Goal: Information Seeking & Learning: Learn about a topic

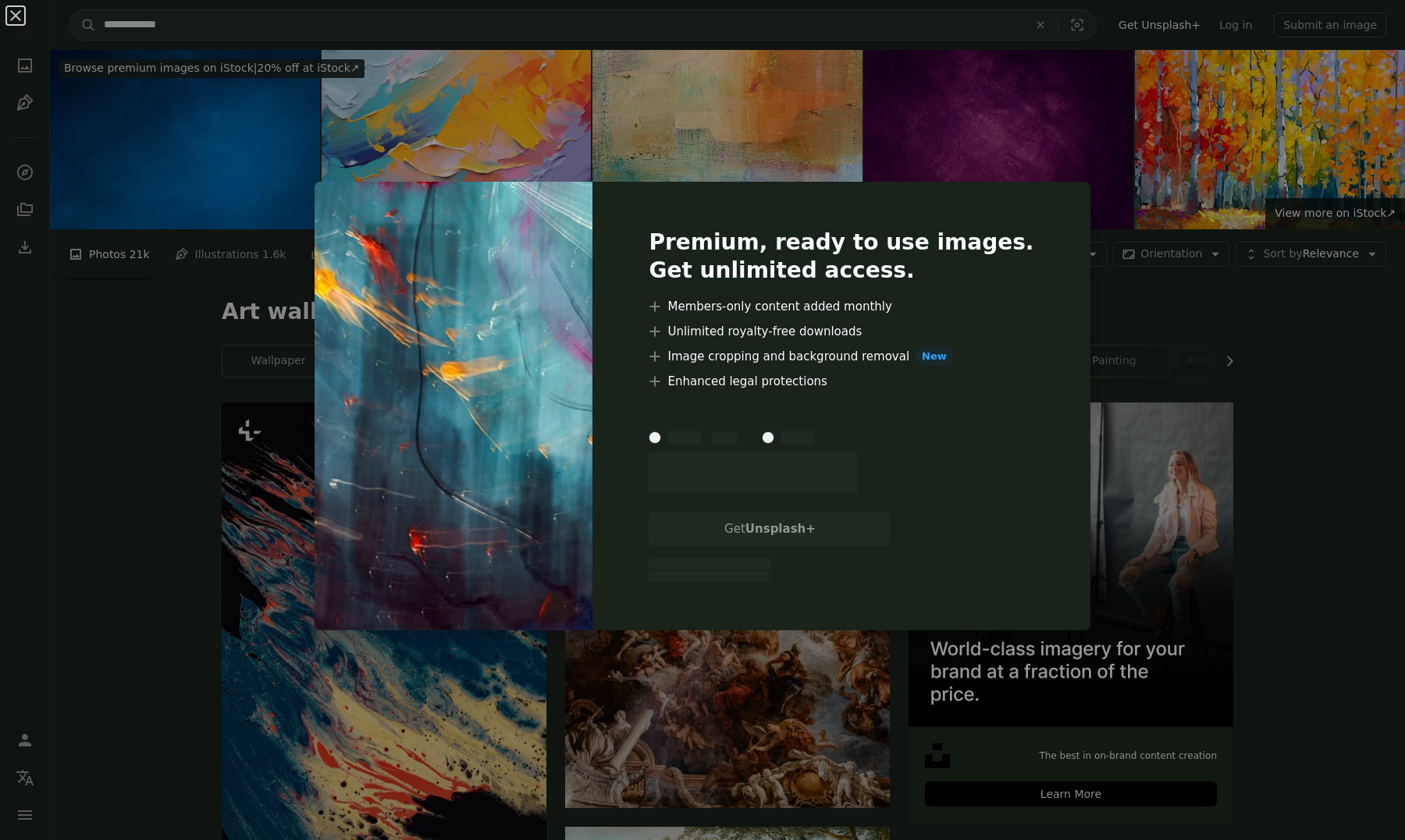
scroll to position [1134, 0]
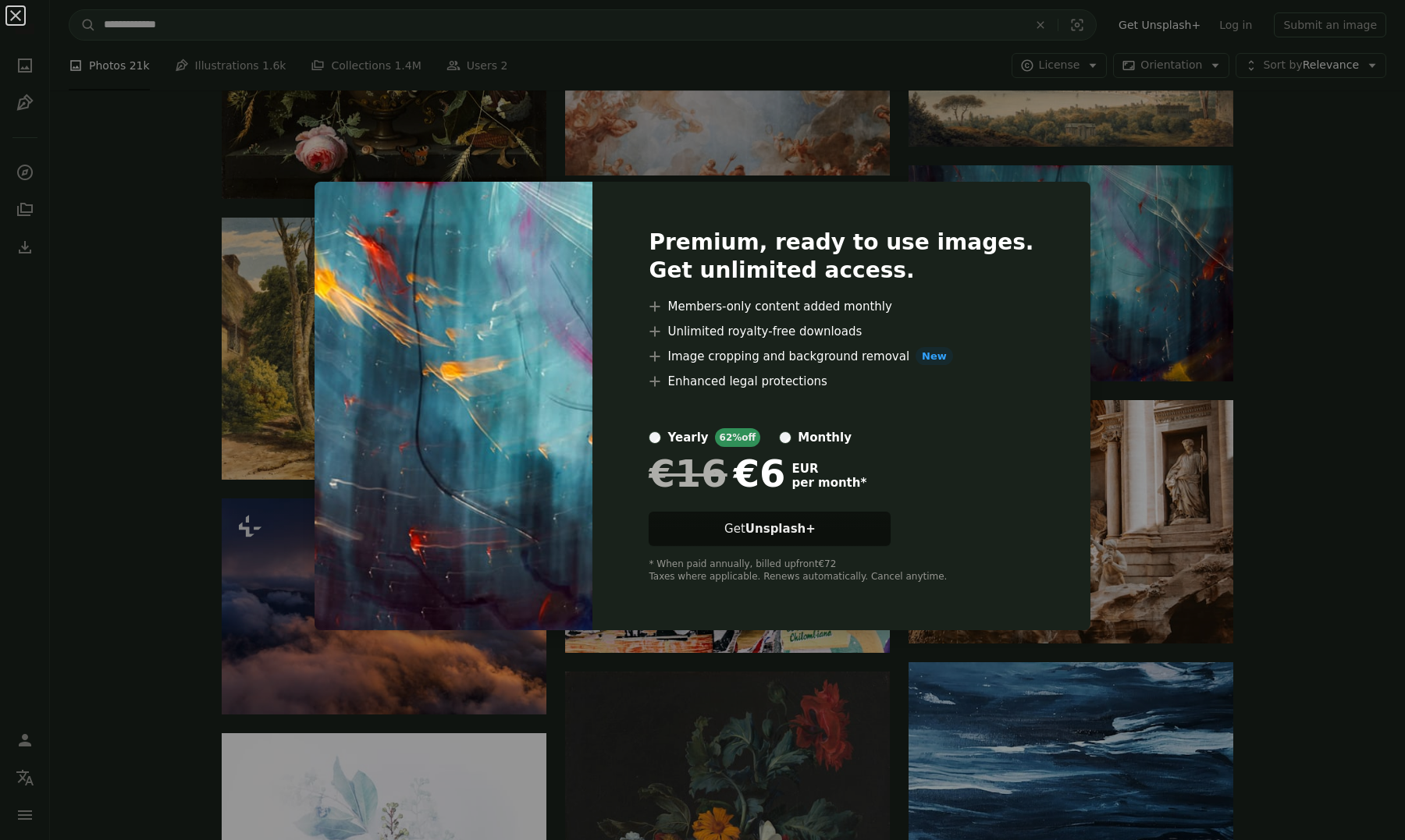
click at [1280, 292] on div "An X shape Premium, ready to use images. Get unlimited access. A plus sign Memb…" at bounding box center [702, 420] width 1405 height 840
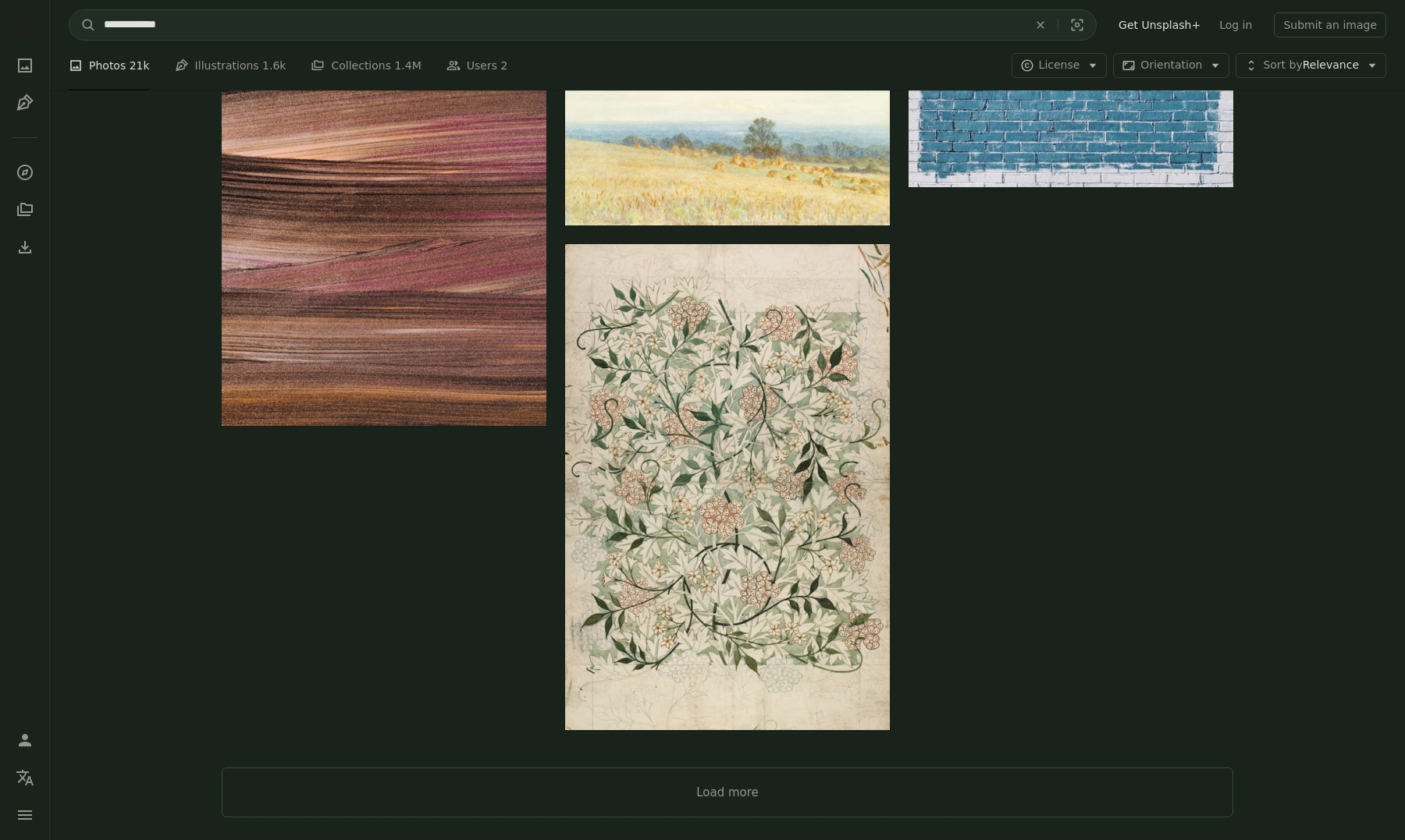
scroll to position [2197, 0]
click at [1084, 785] on button "Load more" at bounding box center [727, 791] width 1011 height 50
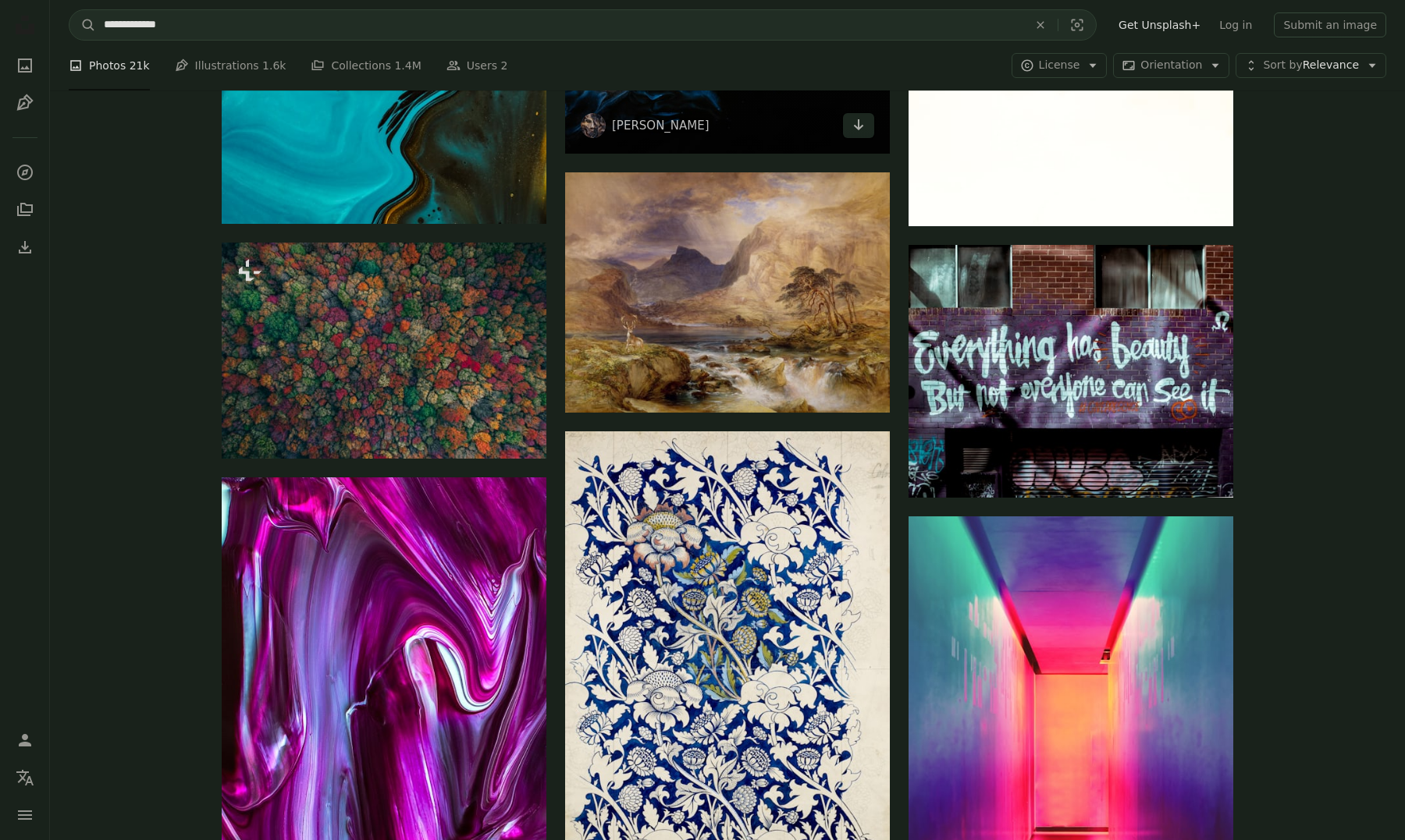
scroll to position [4058, 0]
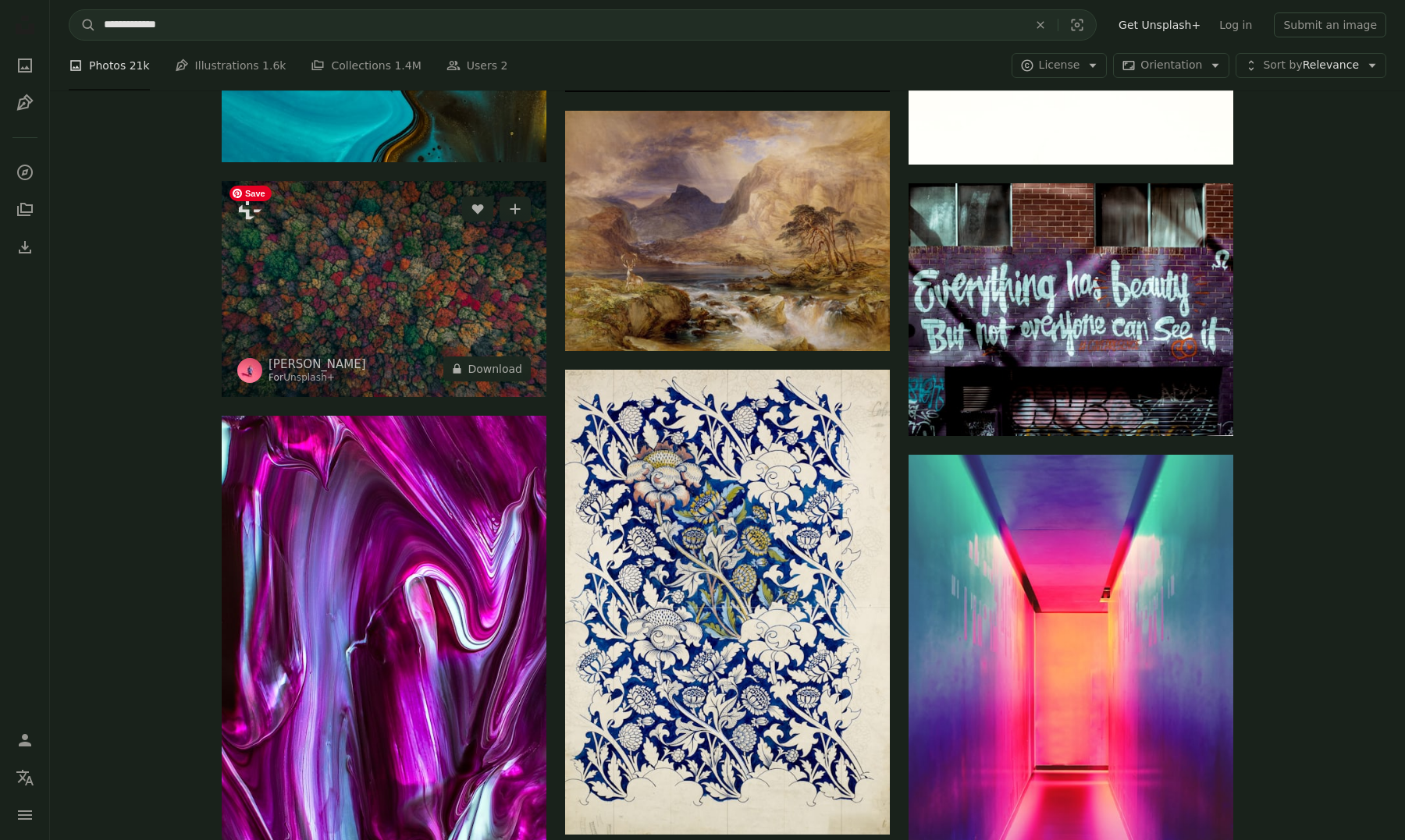
click at [417, 296] on img at bounding box center [383, 289] width 325 height 217
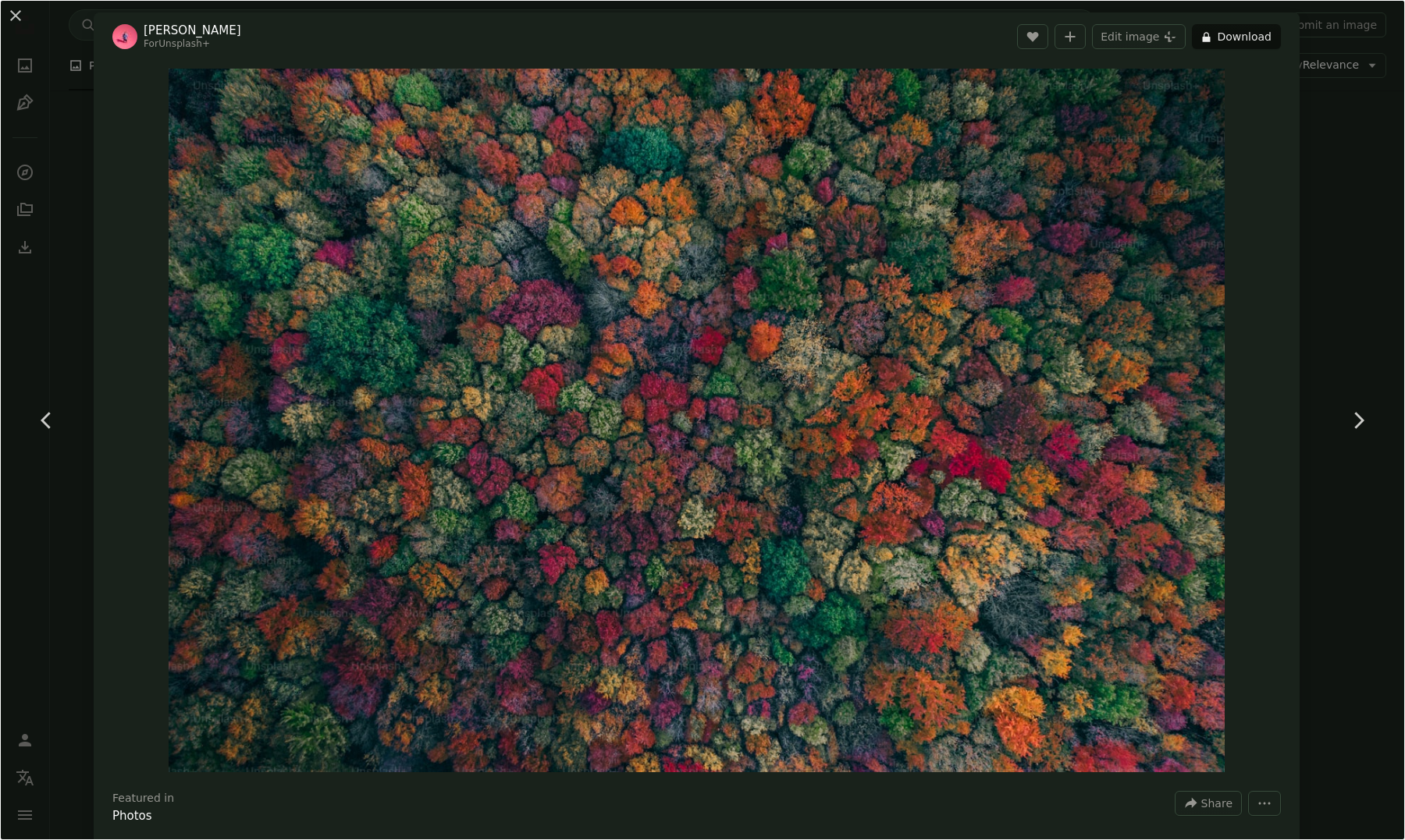
click at [1346, 157] on div "An X shape Chevron left Chevron right [PERSON_NAME] For Unsplash+ A heart A plu…" at bounding box center [702, 420] width 1405 height 840
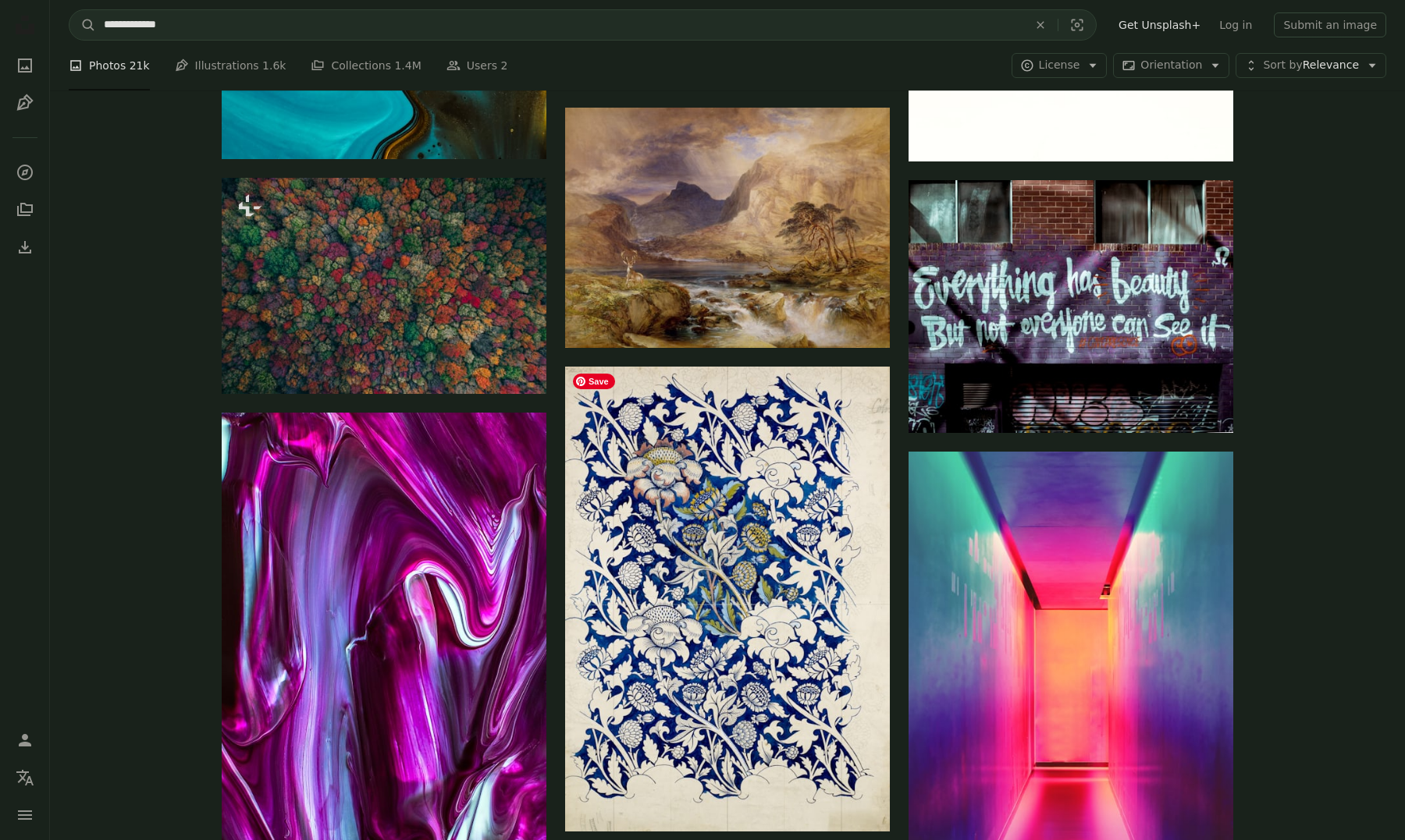
scroll to position [4051, 0]
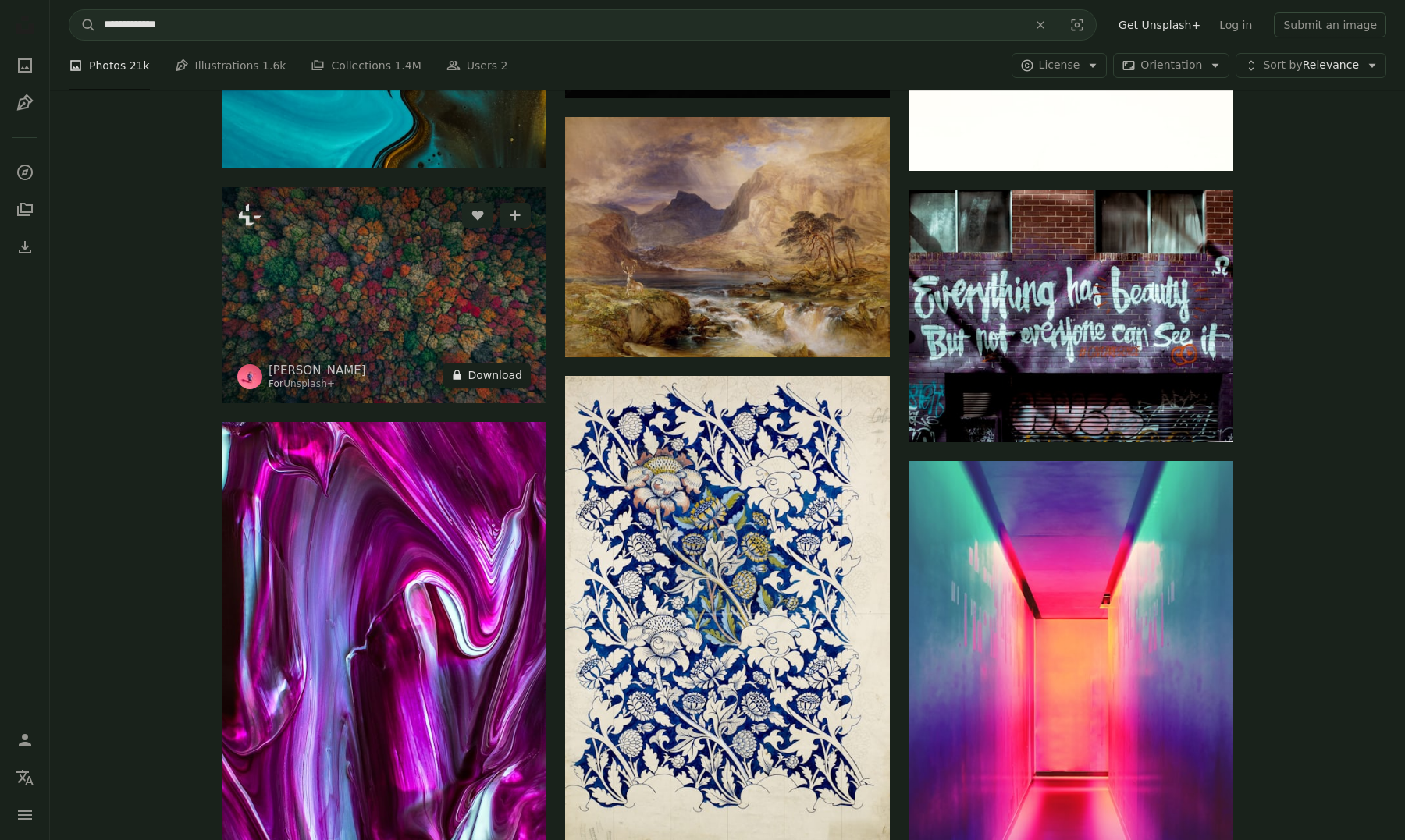
click at [497, 370] on button "A lock Download" at bounding box center [487, 375] width 87 height 25
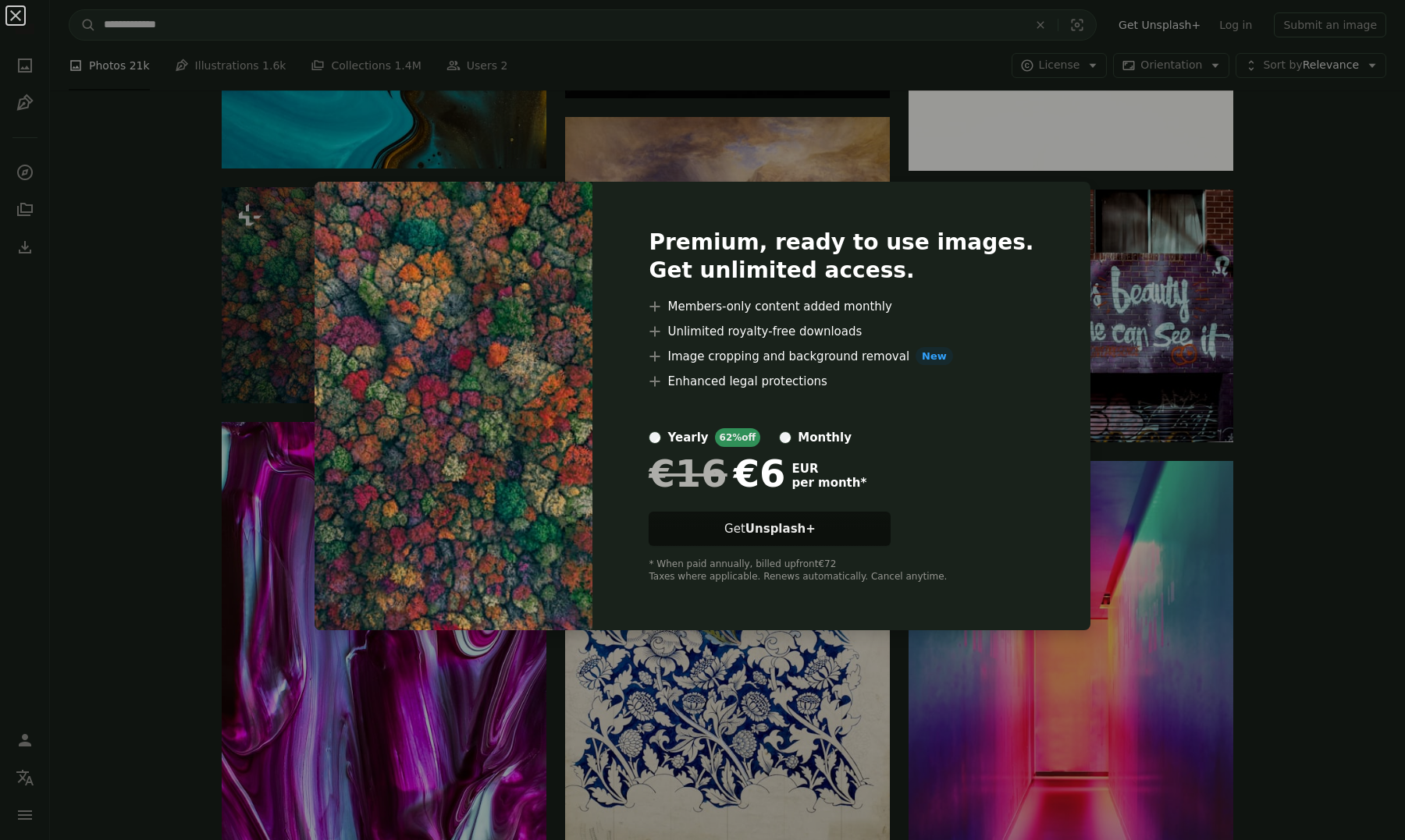
click at [1236, 326] on div "An X shape Premium, ready to use images. Get unlimited access. A plus sign Memb…" at bounding box center [702, 420] width 1405 height 840
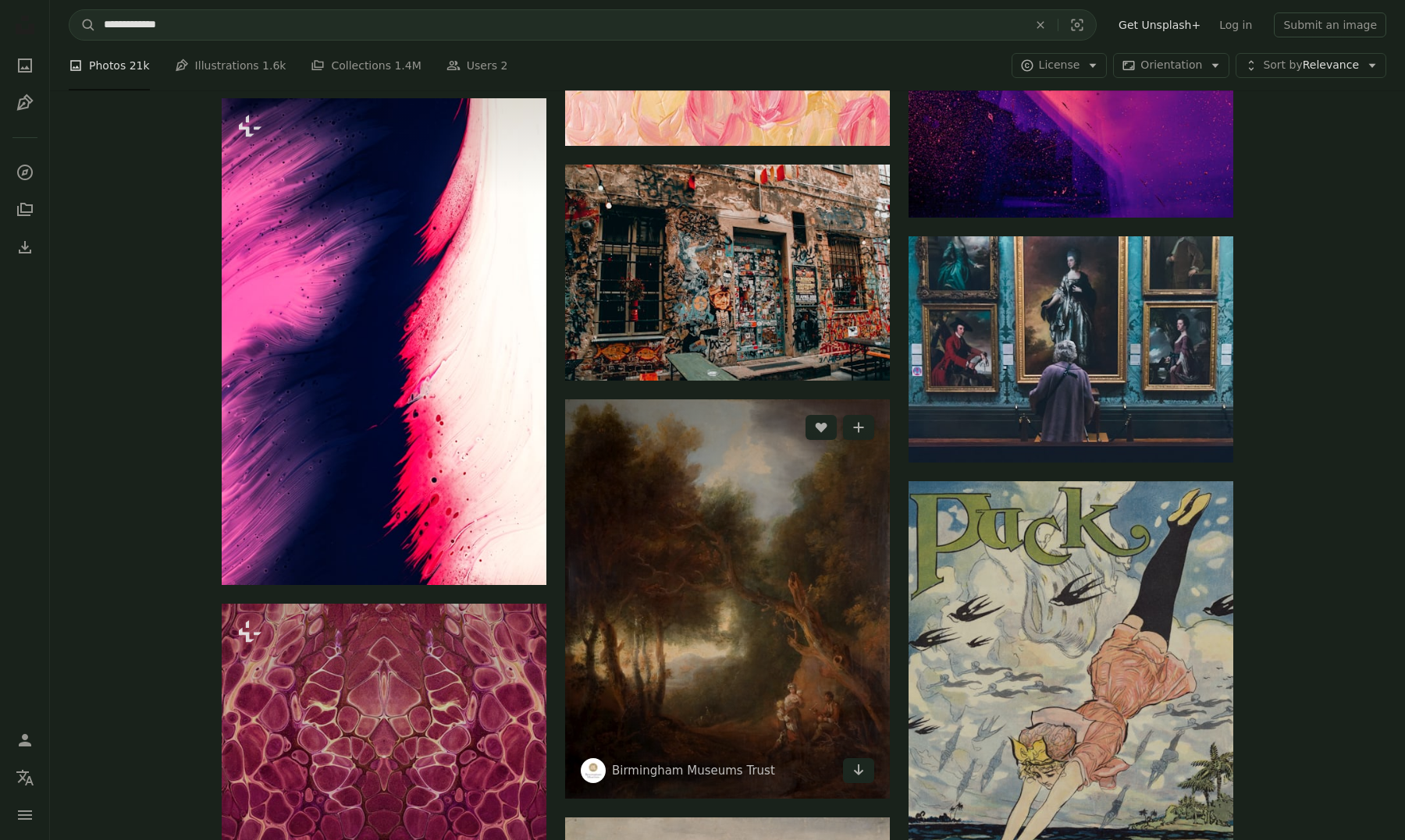
scroll to position [10115, 0]
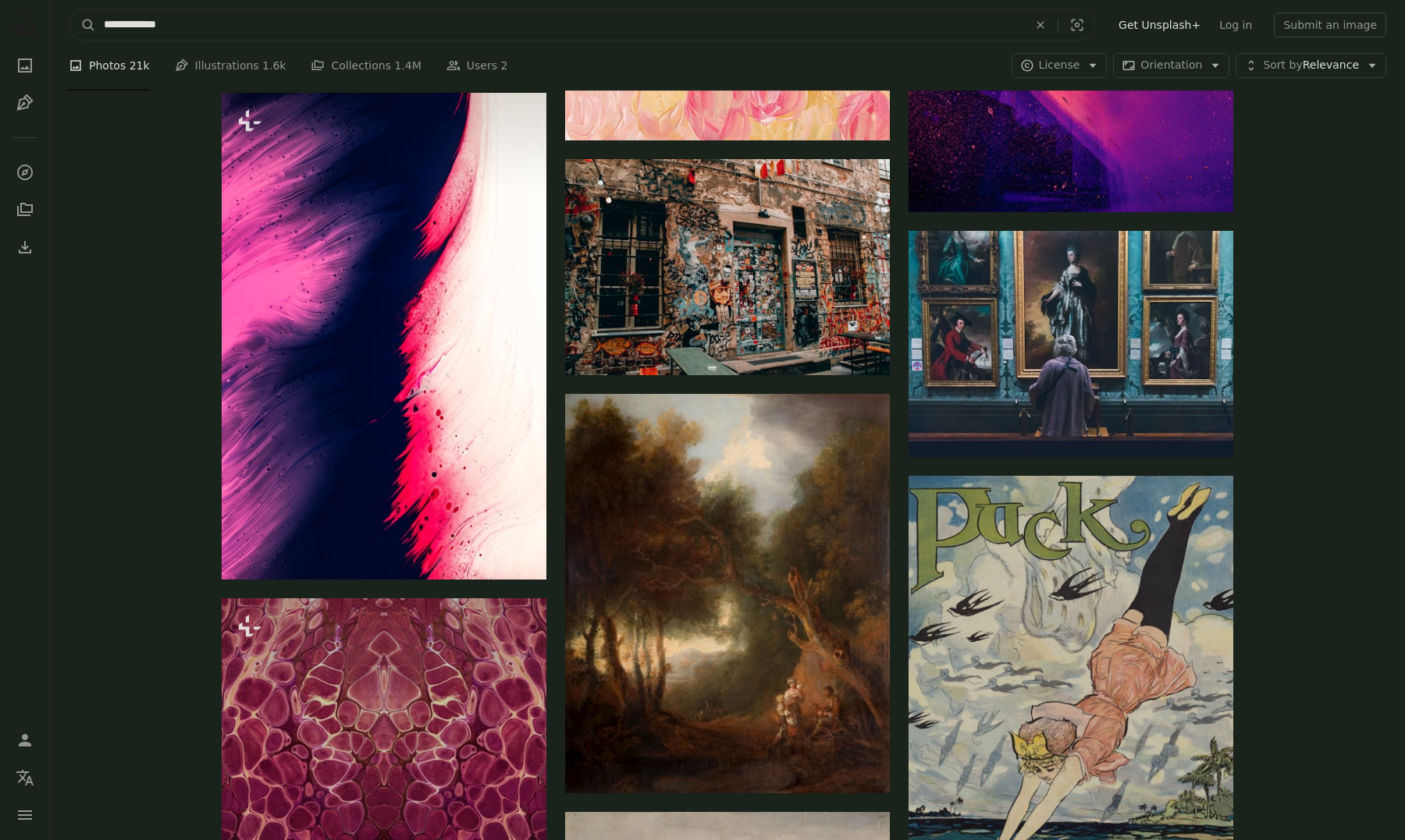
click at [120, 21] on input "**********" at bounding box center [559, 24] width 927 height 29
type input "**********"
click at [83, 25] on button "A magnifying glass" at bounding box center [82, 24] width 27 height 29
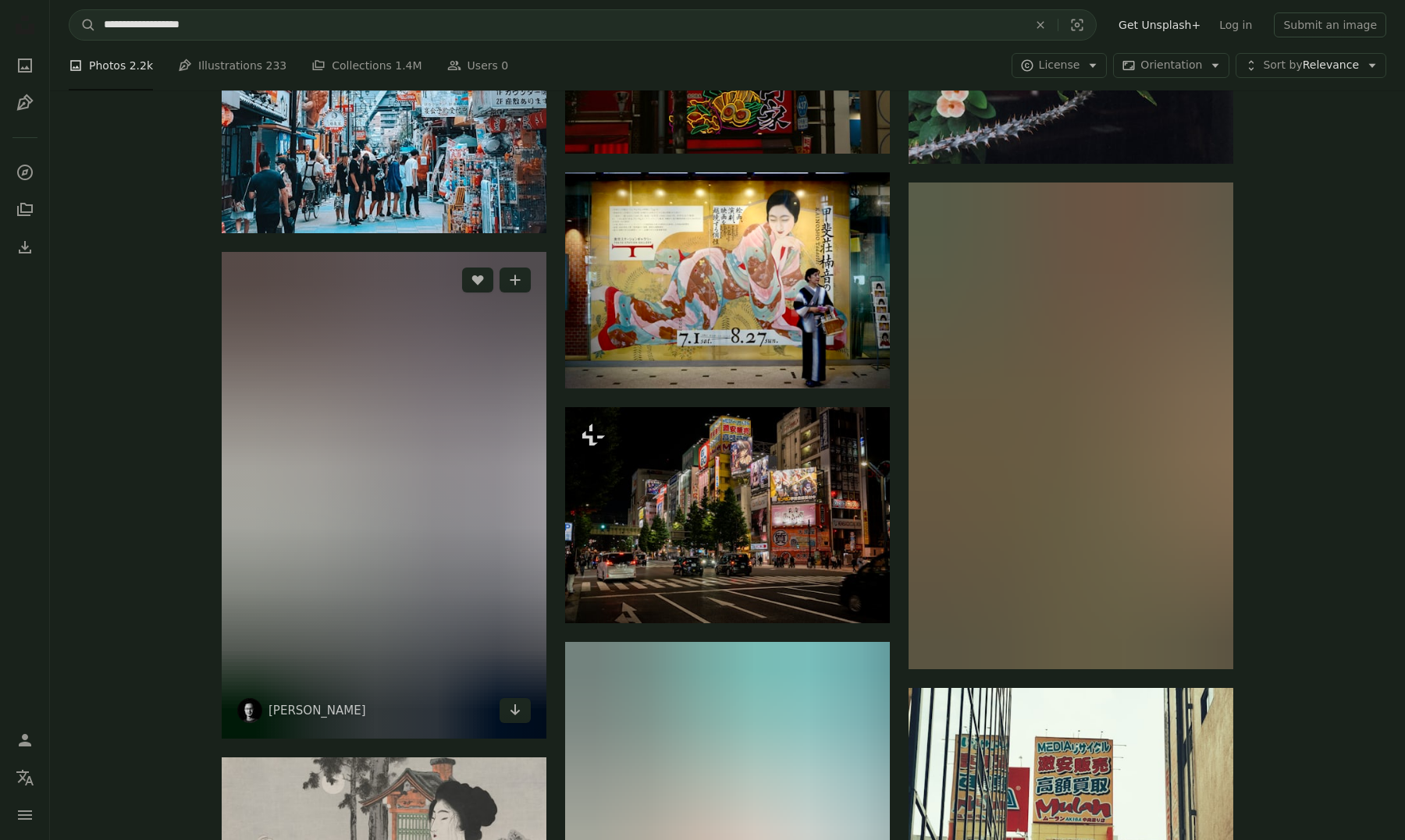
scroll to position [8444, 0]
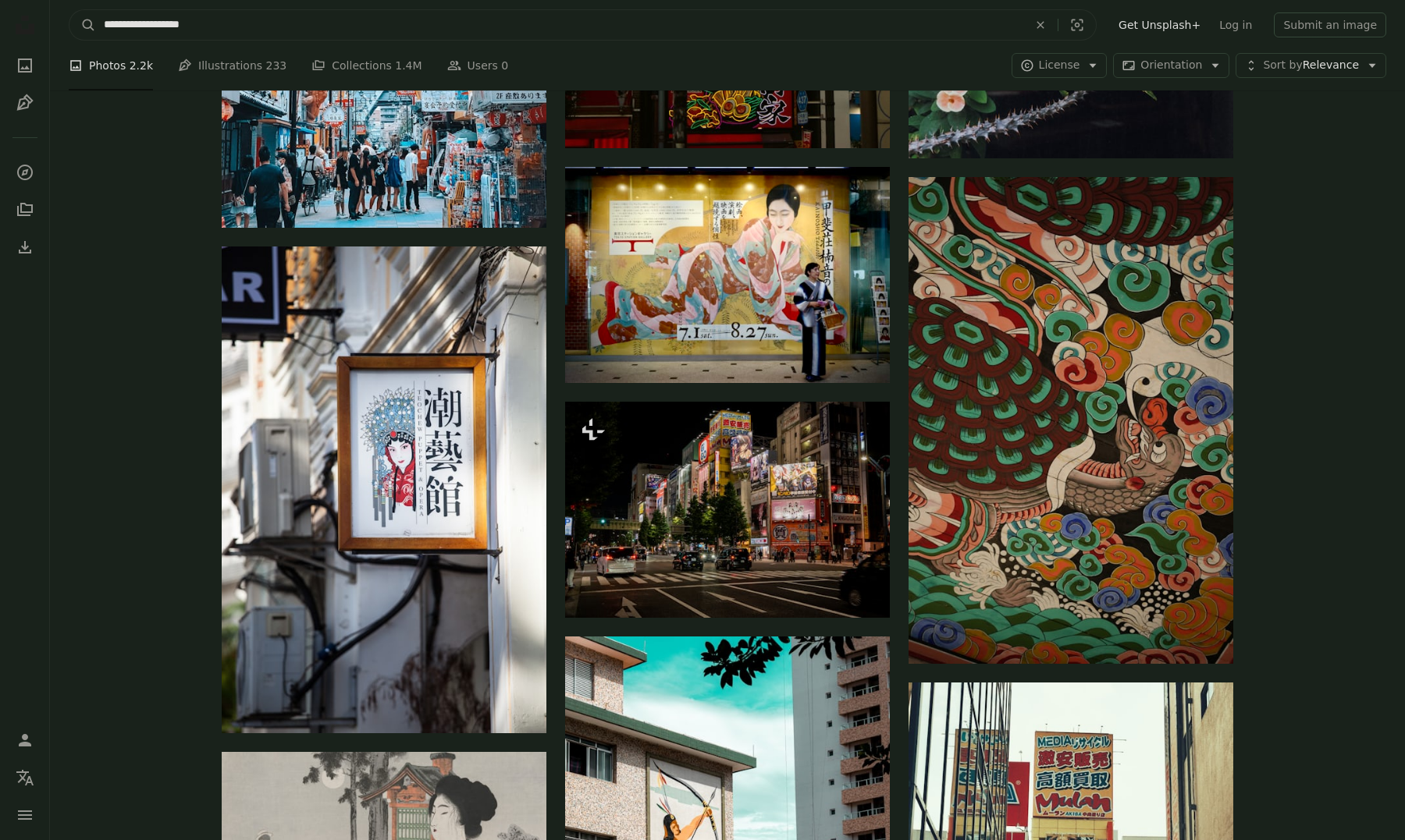
click at [258, 28] on input "**********" at bounding box center [559, 24] width 927 height 29
type input "**********"
click at [83, 25] on button "A magnifying glass" at bounding box center [82, 24] width 27 height 29
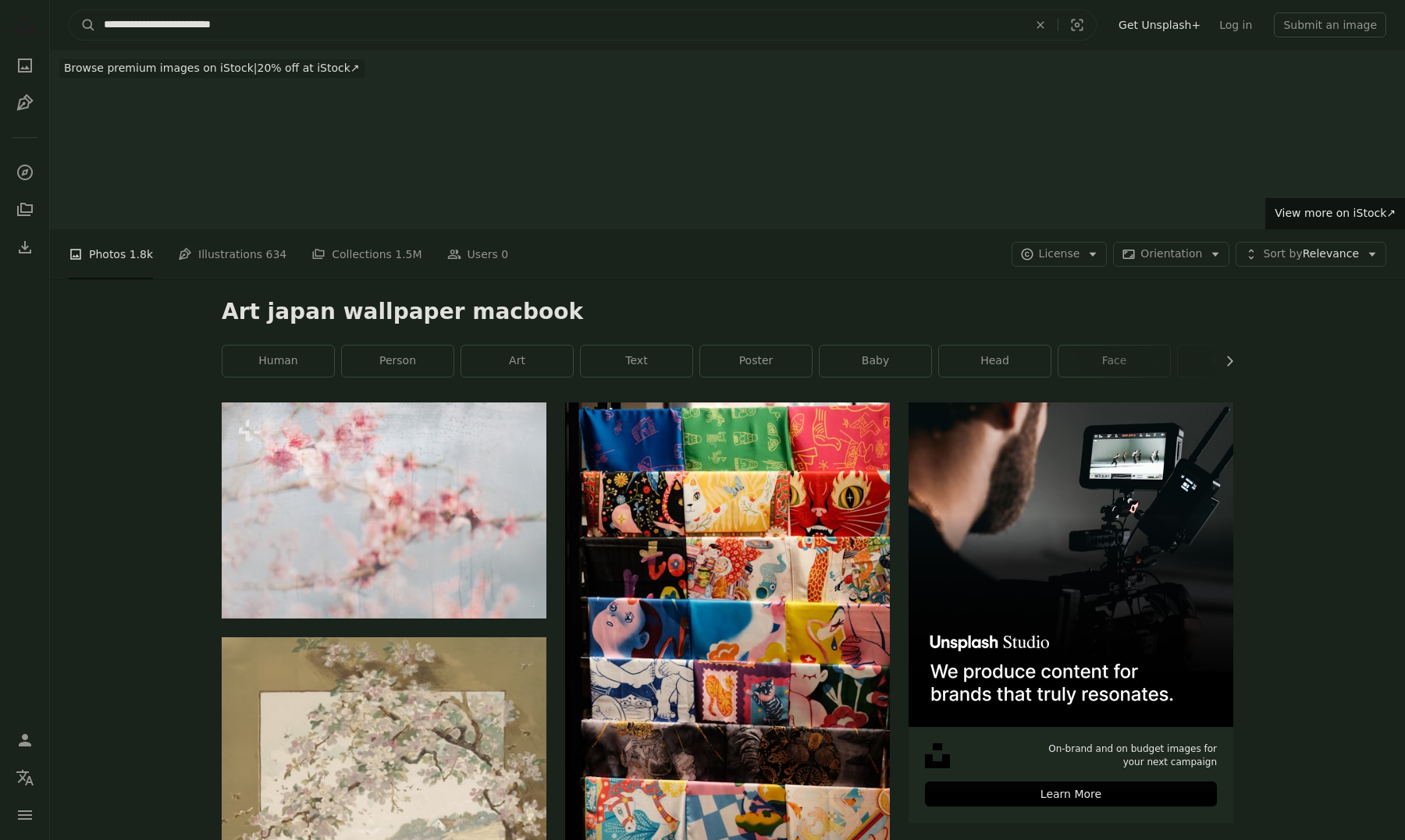
drag, startPoint x: 335, startPoint y: 30, endPoint x: 199, endPoint y: 30, distance: 136.0
click at [199, 30] on input "**********" at bounding box center [559, 24] width 927 height 29
type input "**********"
click at [83, 25] on button "A magnifying glass" at bounding box center [82, 24] width 27 height 29
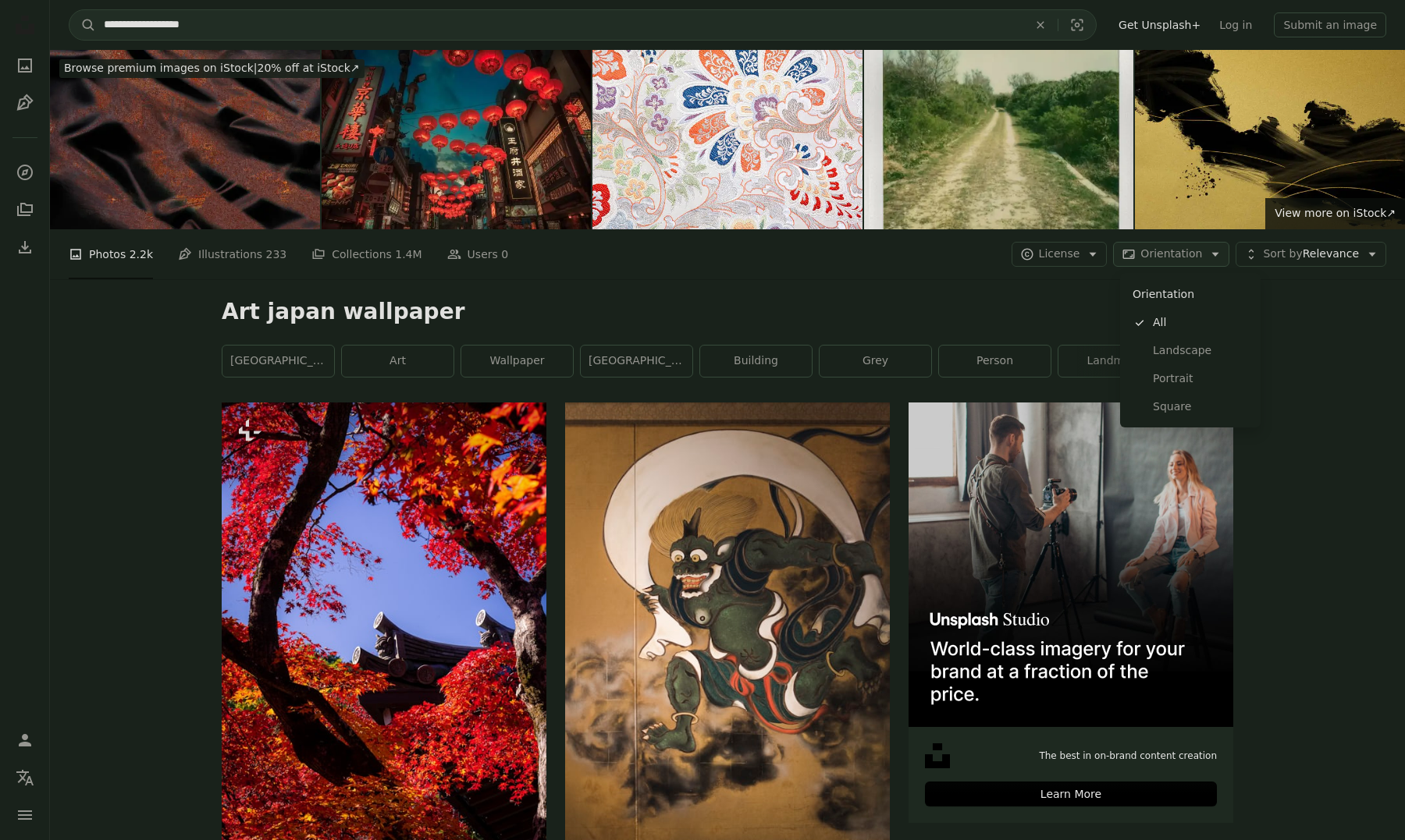
click at [1182, 243] on button "Aspect ratio Orientation Arrow down" at bounding box center [1171, 254] width 116 height 25
click at [1174, 347] on span "Landscape" at bounding box center [1200, 351] width 95 height 15
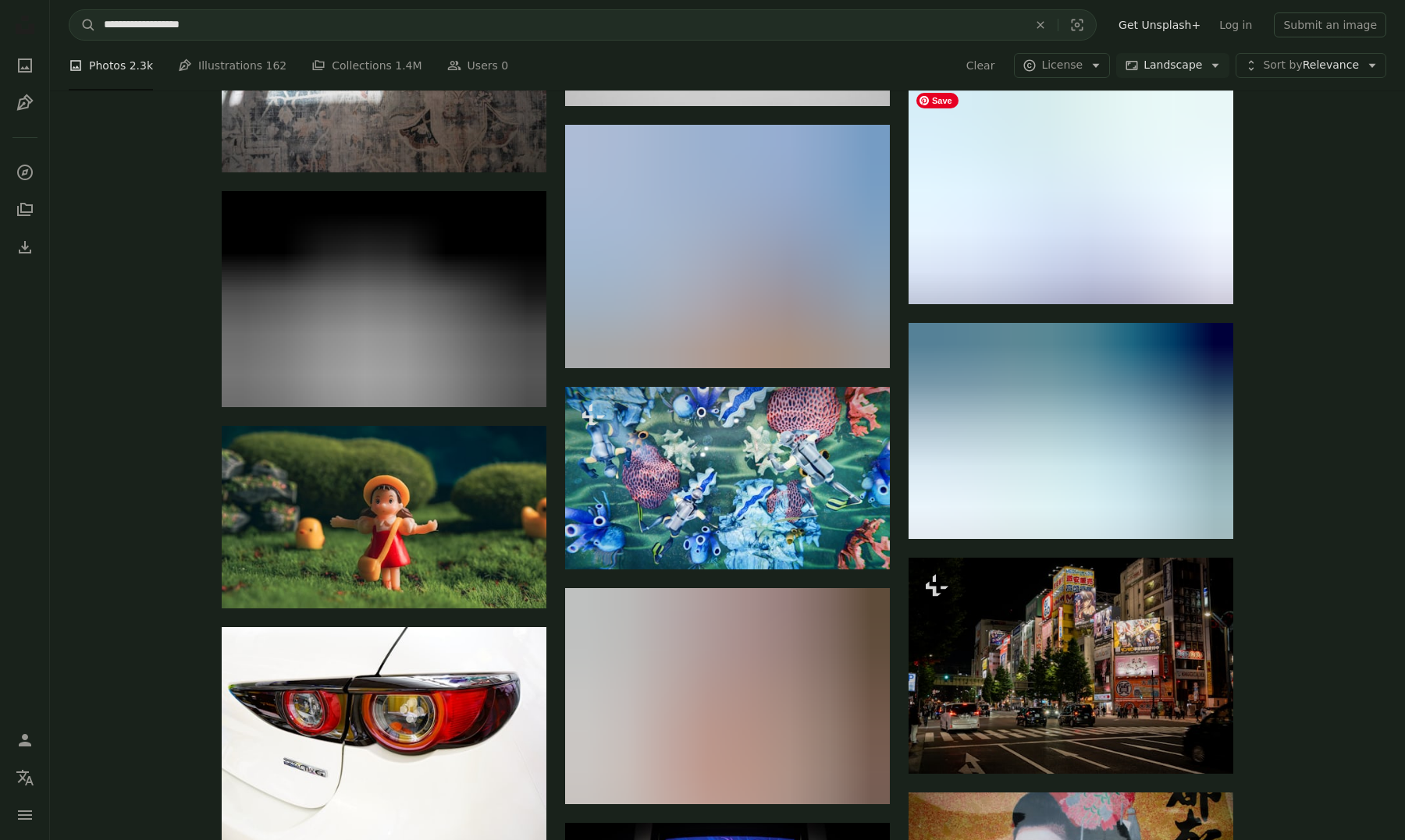
scroll to position [2813, 0]
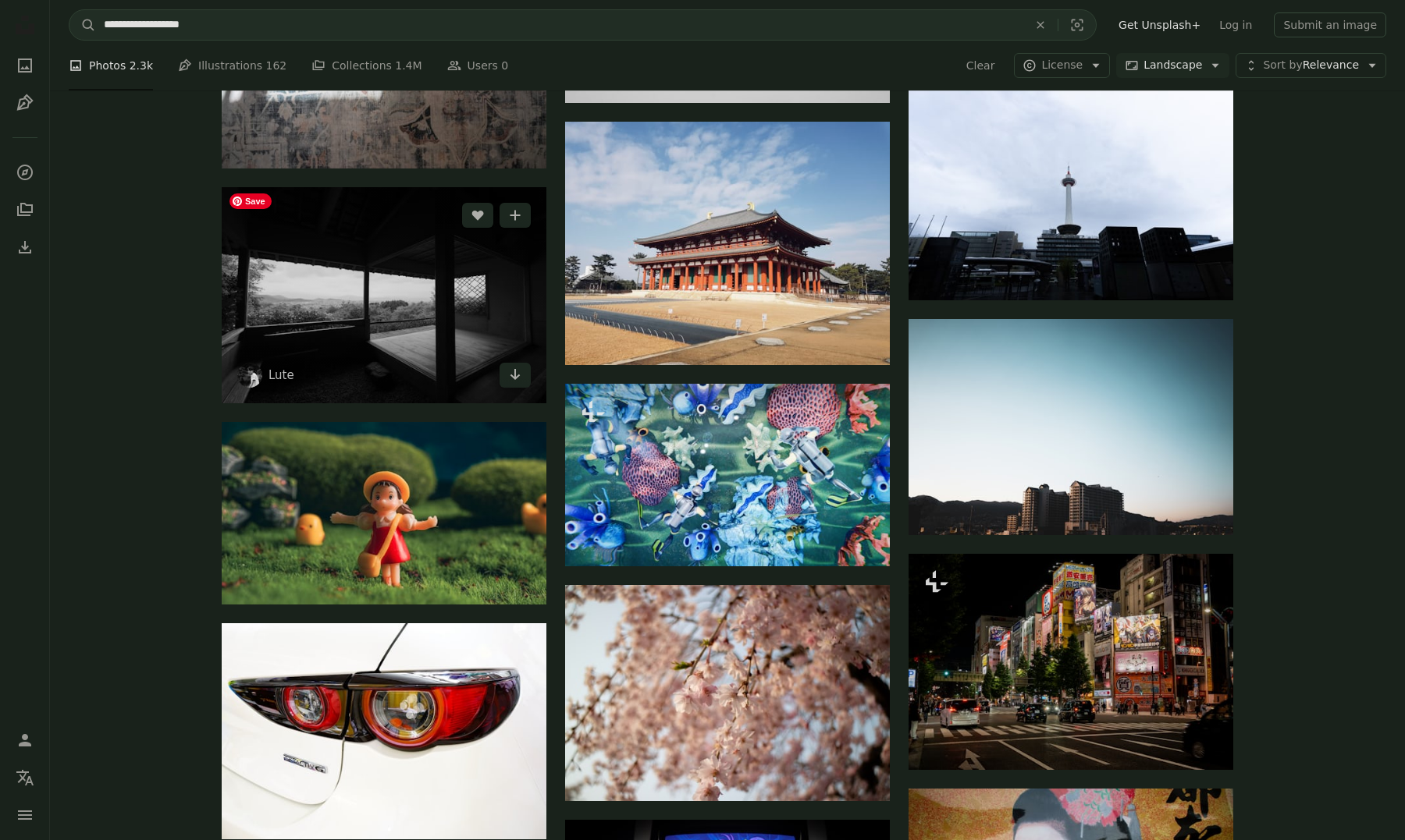
click at [499, 343] on img at bounding box center [383, 295] width 325 height 217
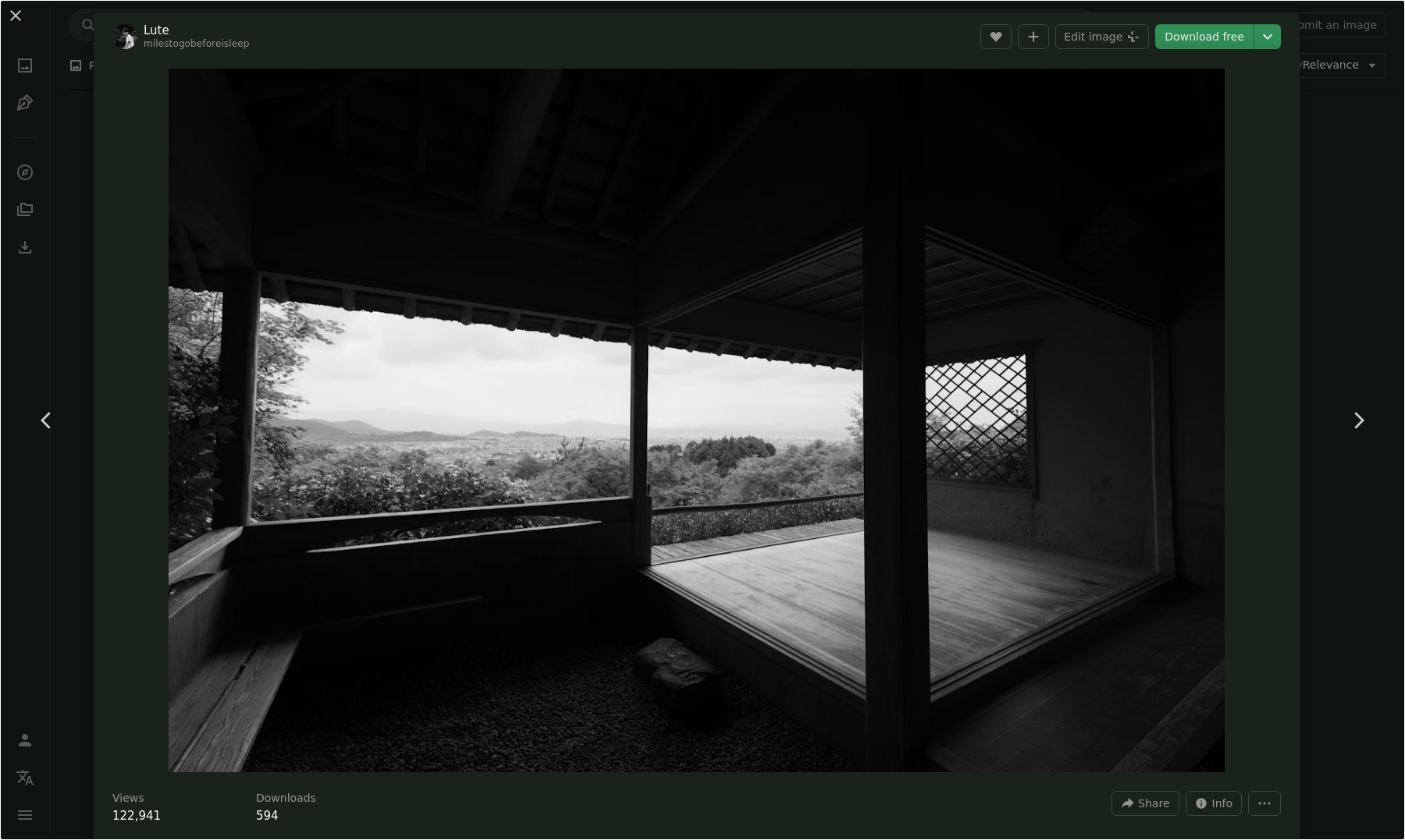
click at [1330, 148] on div "An X shape Chevron left Chevron right Lute milestogobeforeisleep A heart A plus…" at bounding box center [702, 420] width 1405 height 840
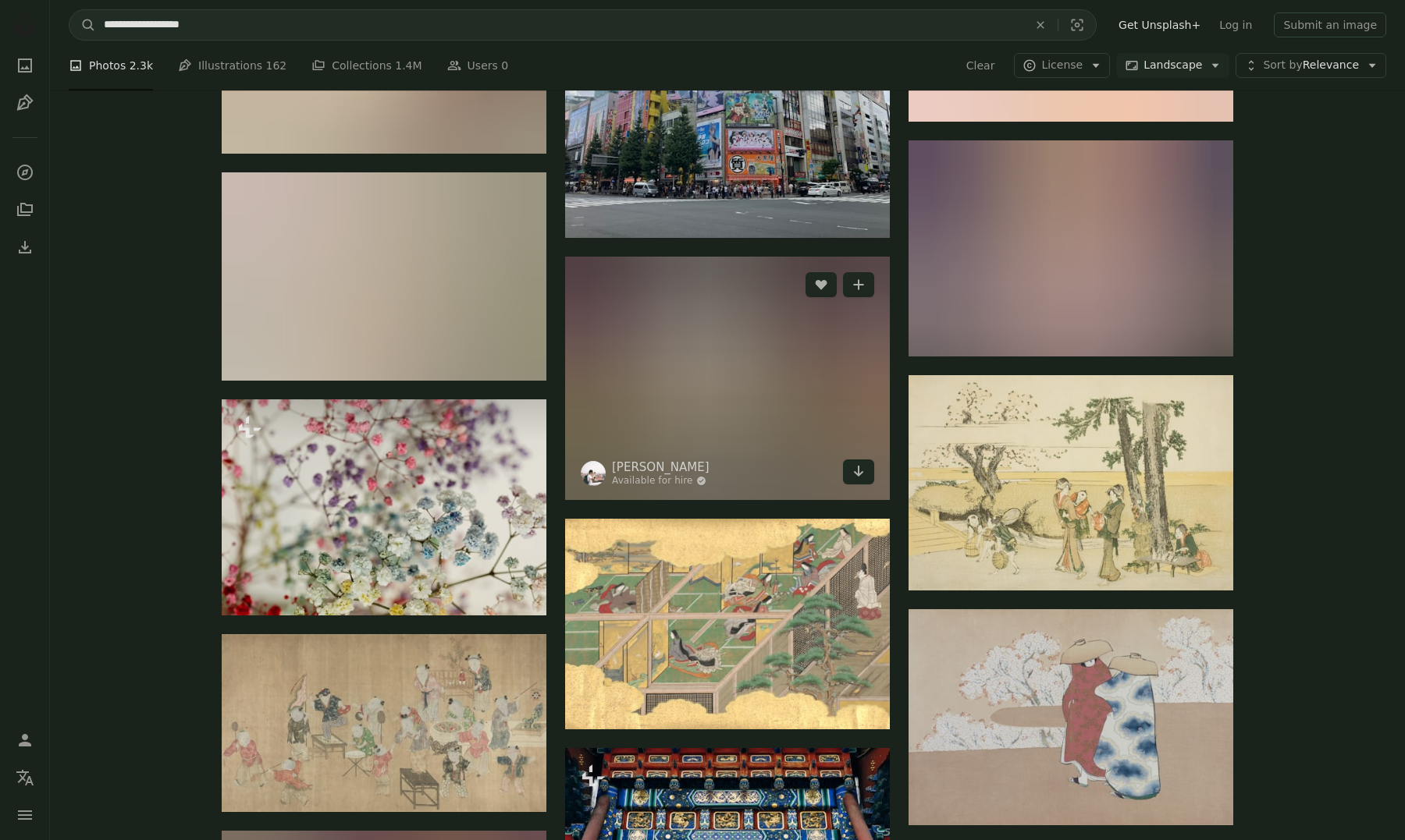
scroll to position [9451, 0]
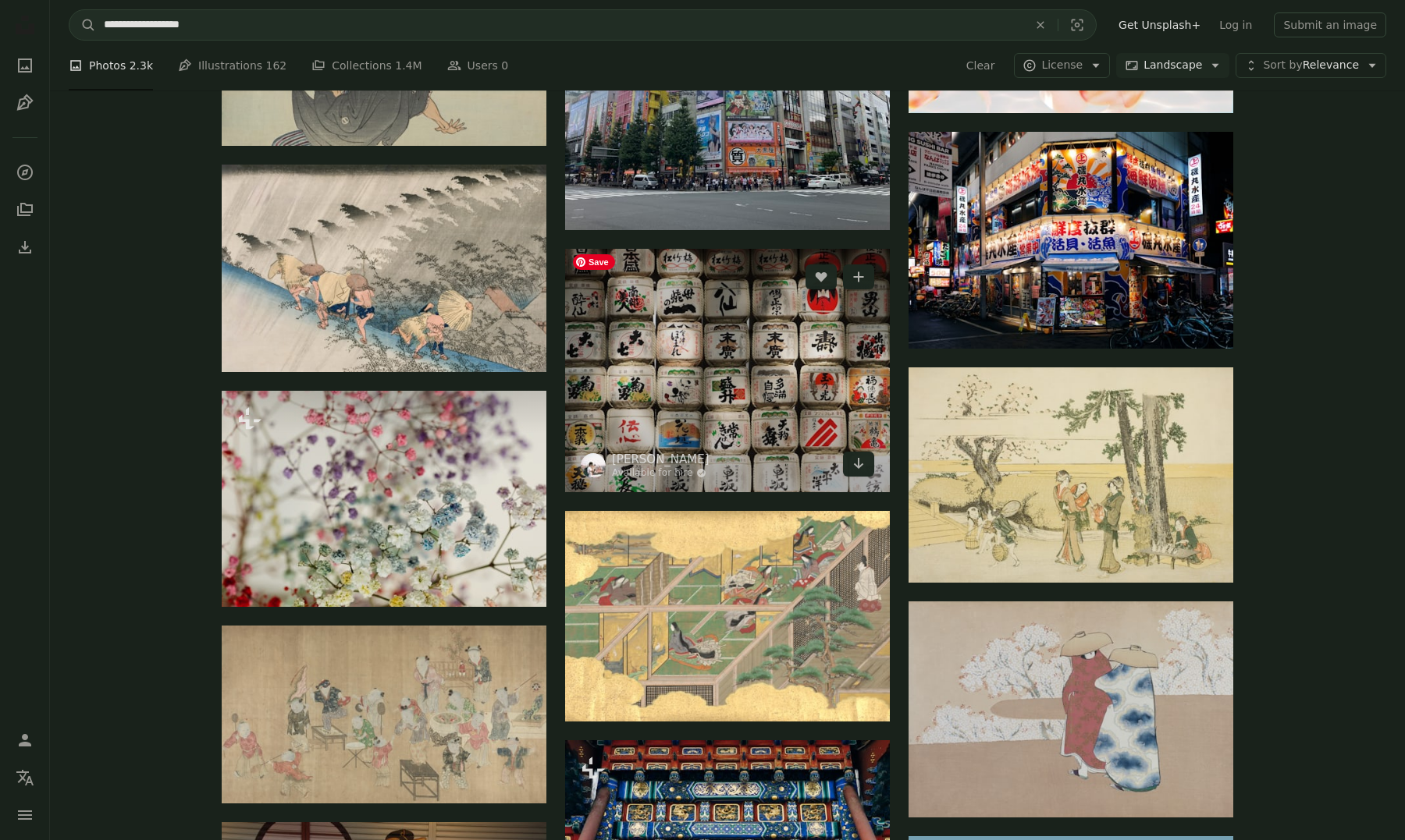
click at [737, 409] on img at bounding box center [727, 370] width 325 height 243
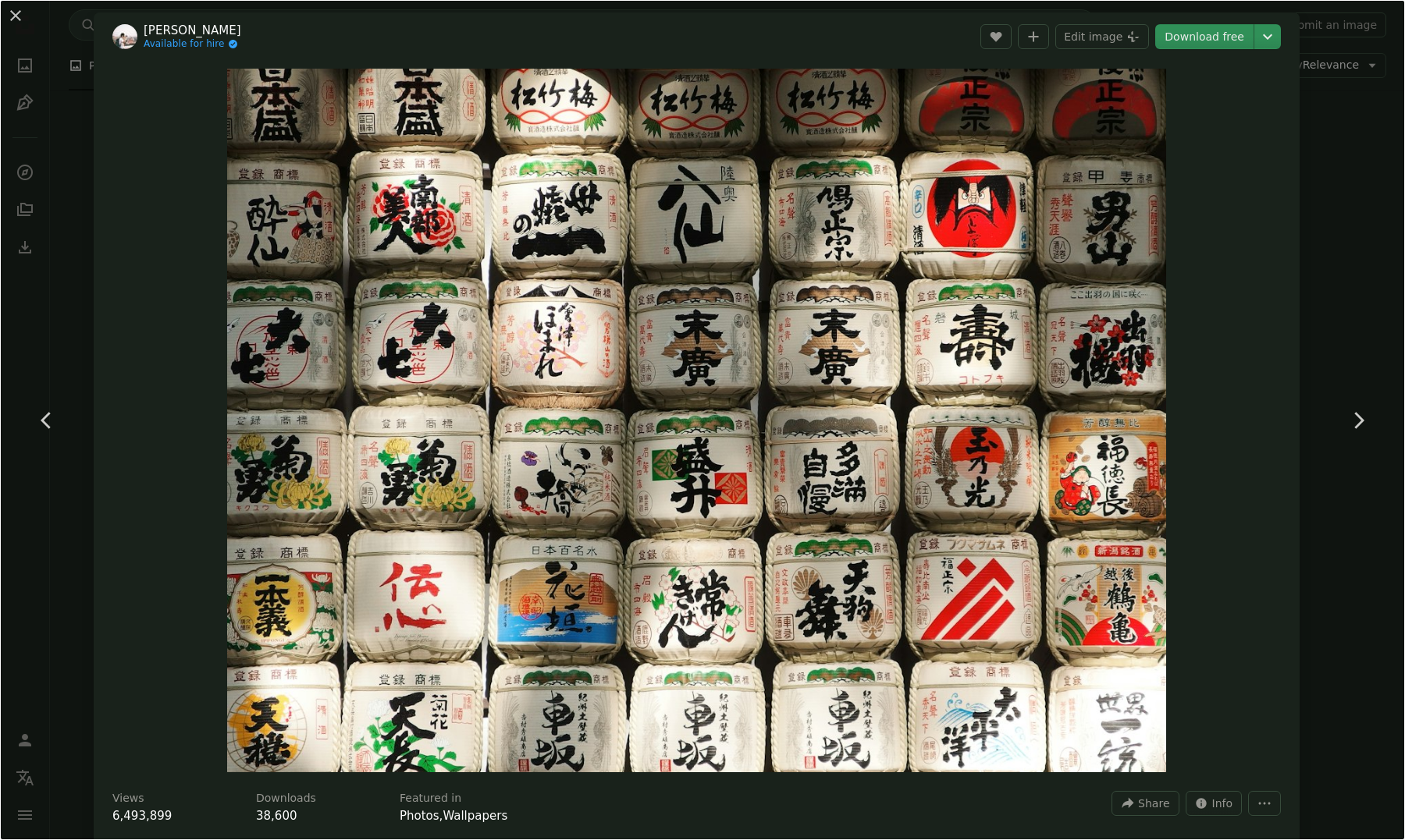
click at [1325, 211] on div "An X shape Chevron left Chevron right [PERSON_NAME] Available for hire A checkm…" at bounding box center [702, 420] width 1405 height 840
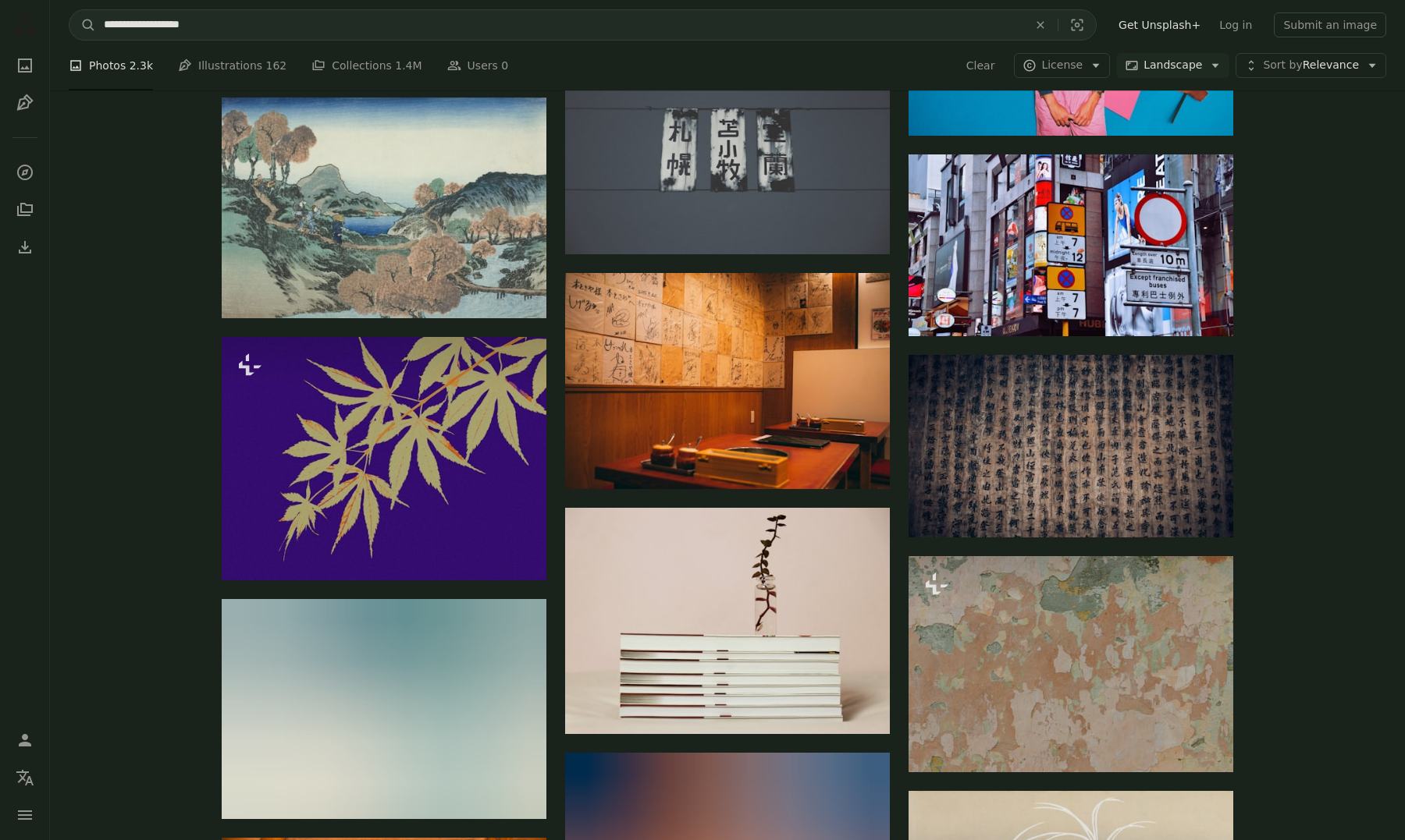
scroll to position [12335, 0]
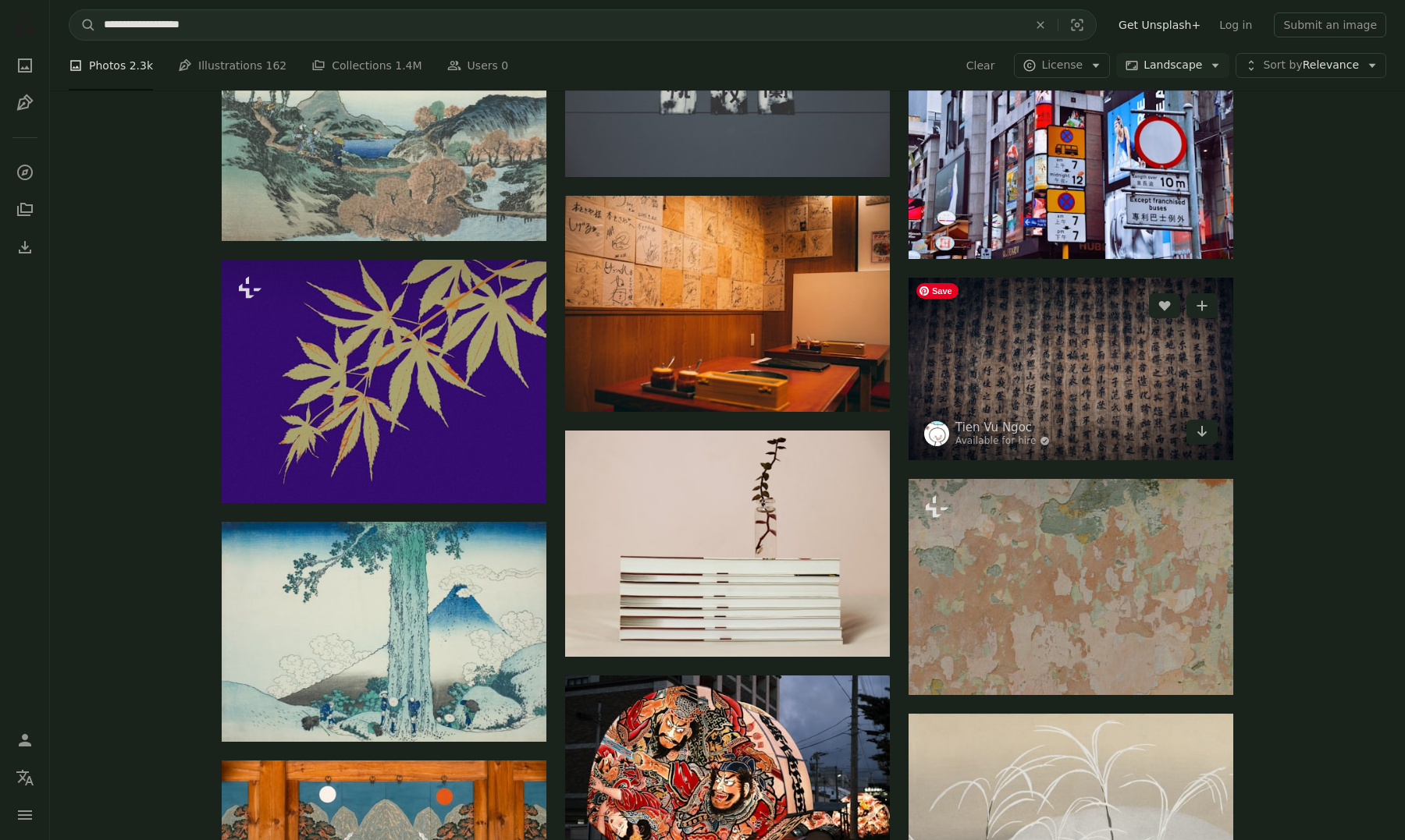
click at [948, 331] on img at bounding box center [1070, 369] width 325 height 182
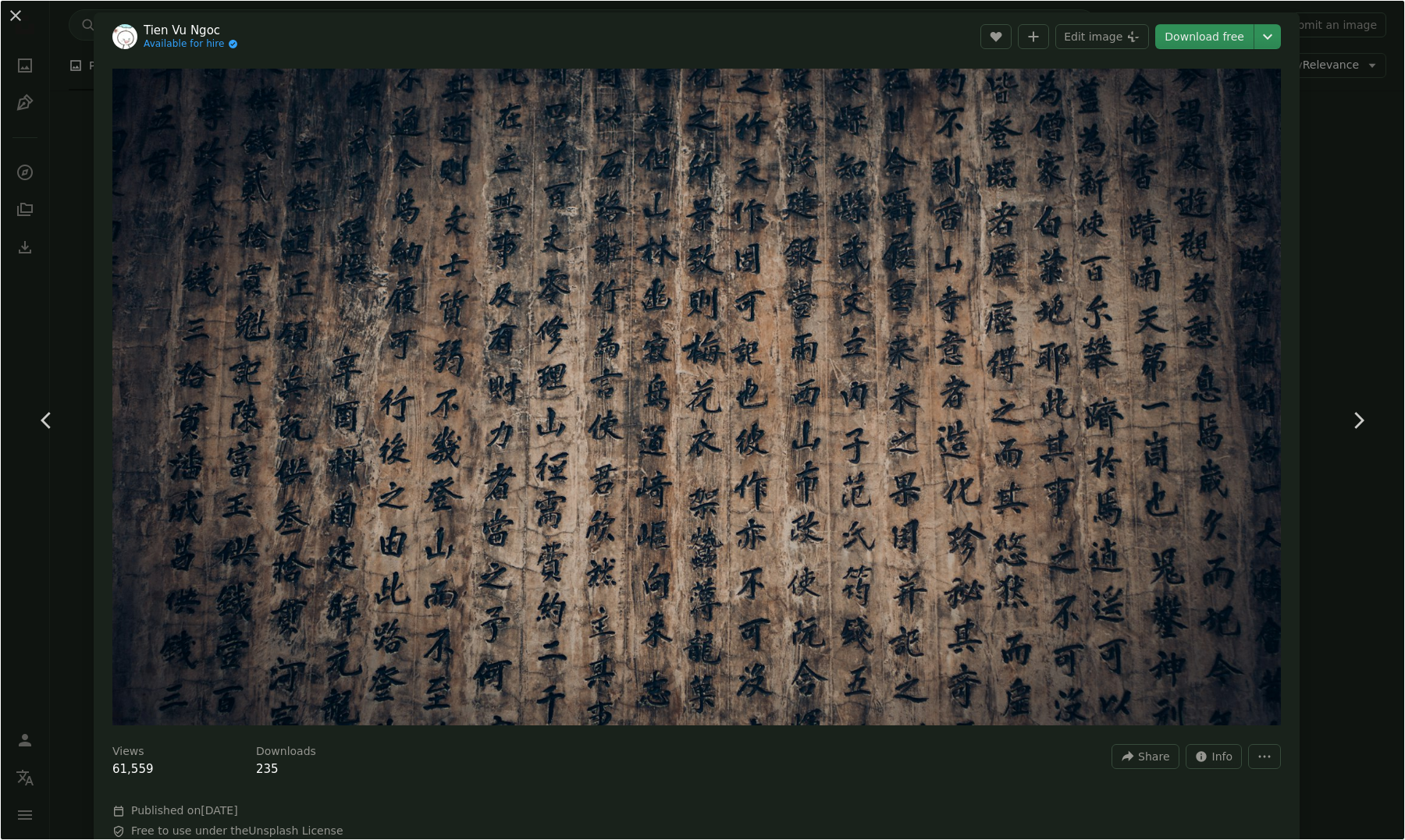
click at [1344, 341] on div "An X shape Chevron left Chevron right [PERSON_NAME] [PERSON_NAME] Available for…" at bounding box center [702, 420] width 1405 height 840
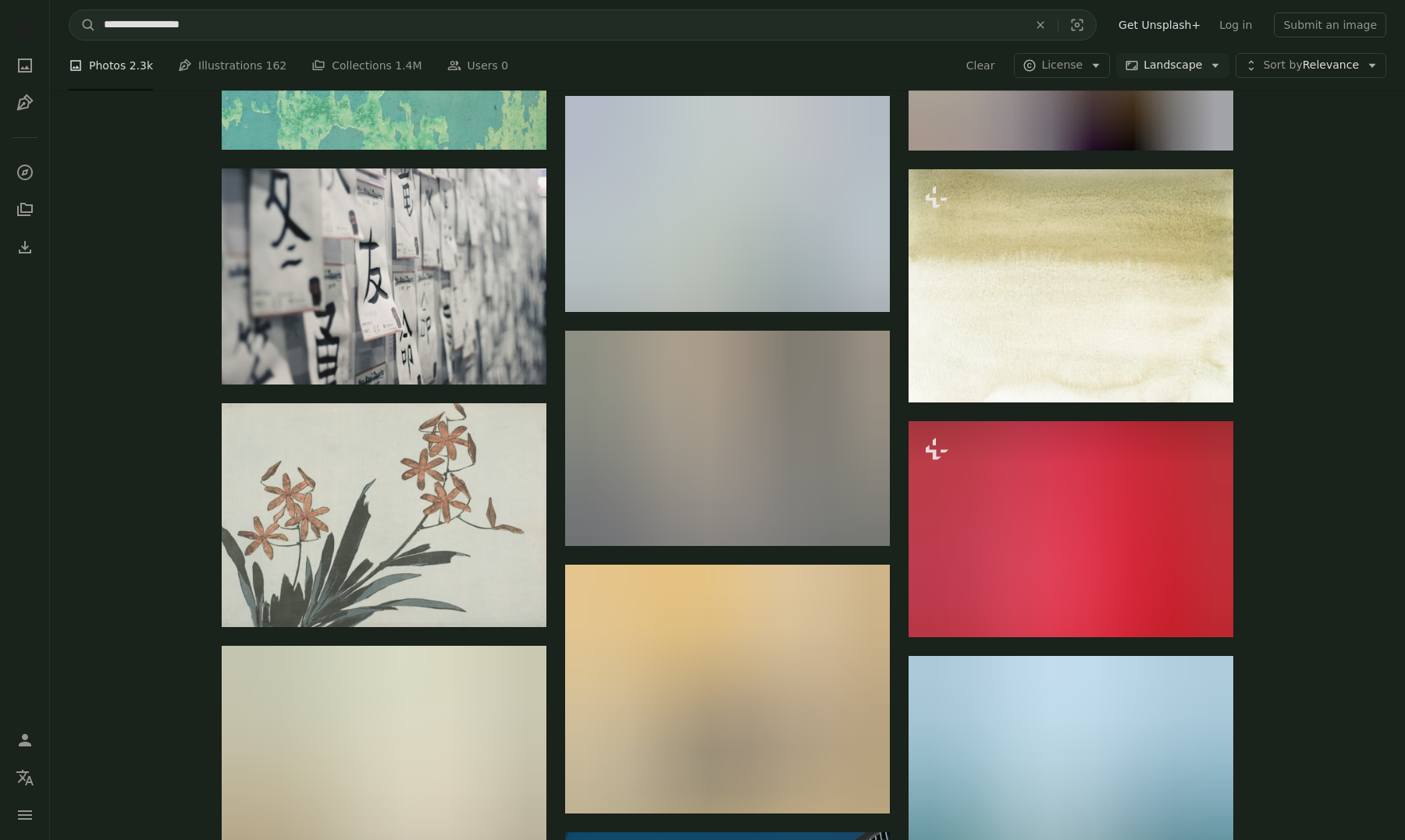
scroll to position [49436, 0]
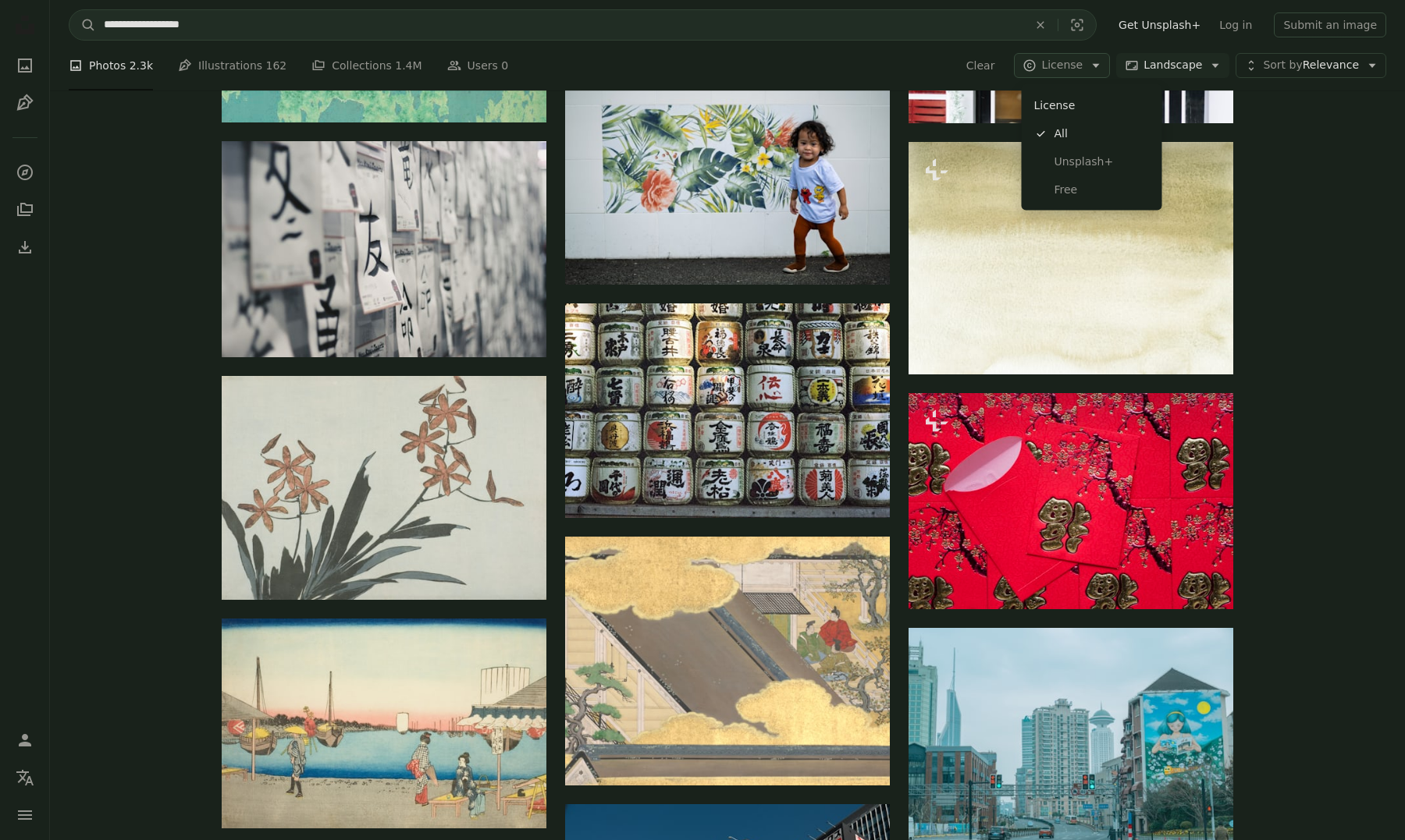
click at [1100, 77] on button "A copyright icon © License Arrow down" at bounding box center [1061, 65] width 96 height 25
click at [1069, 176] on link "Free" at bounding box center [1092, 190] width 128 height 28
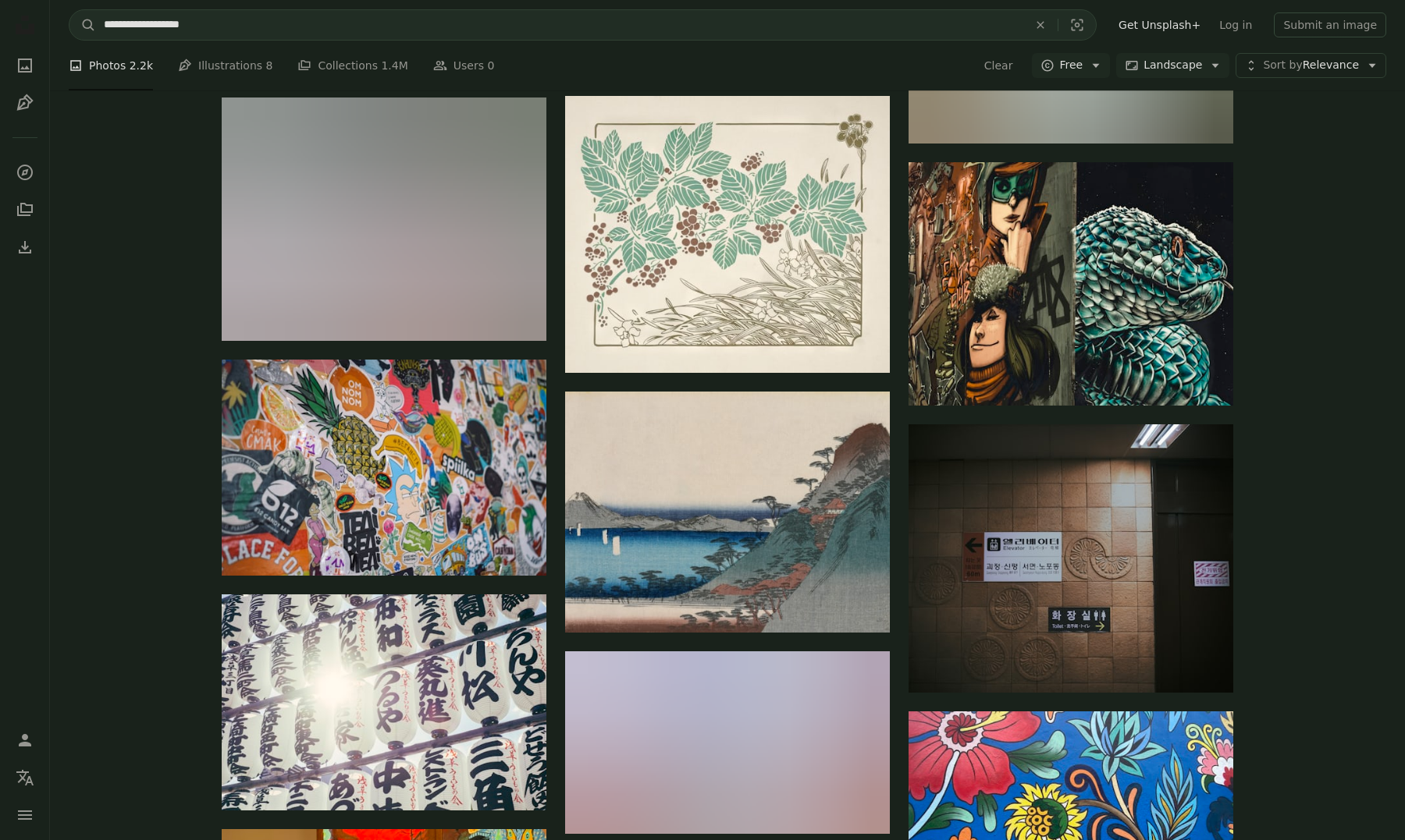
scroll to position [32190, 0]
